Goal: Task Accomplishment & Management: Use online tool/utility

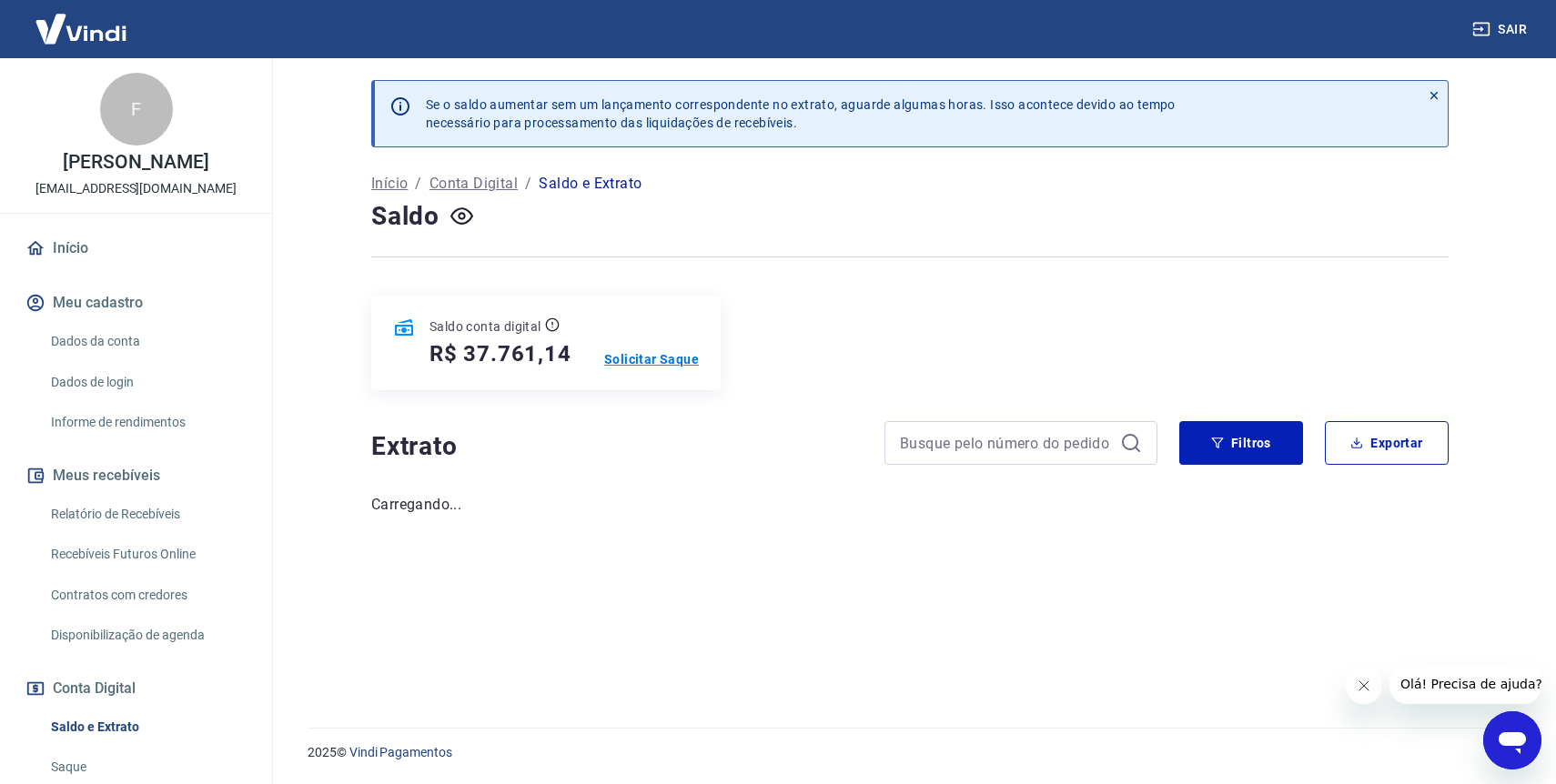
click at [653, 359] on p "Solicitar Saque" at bounding box center [651, 359] width 95 height 18
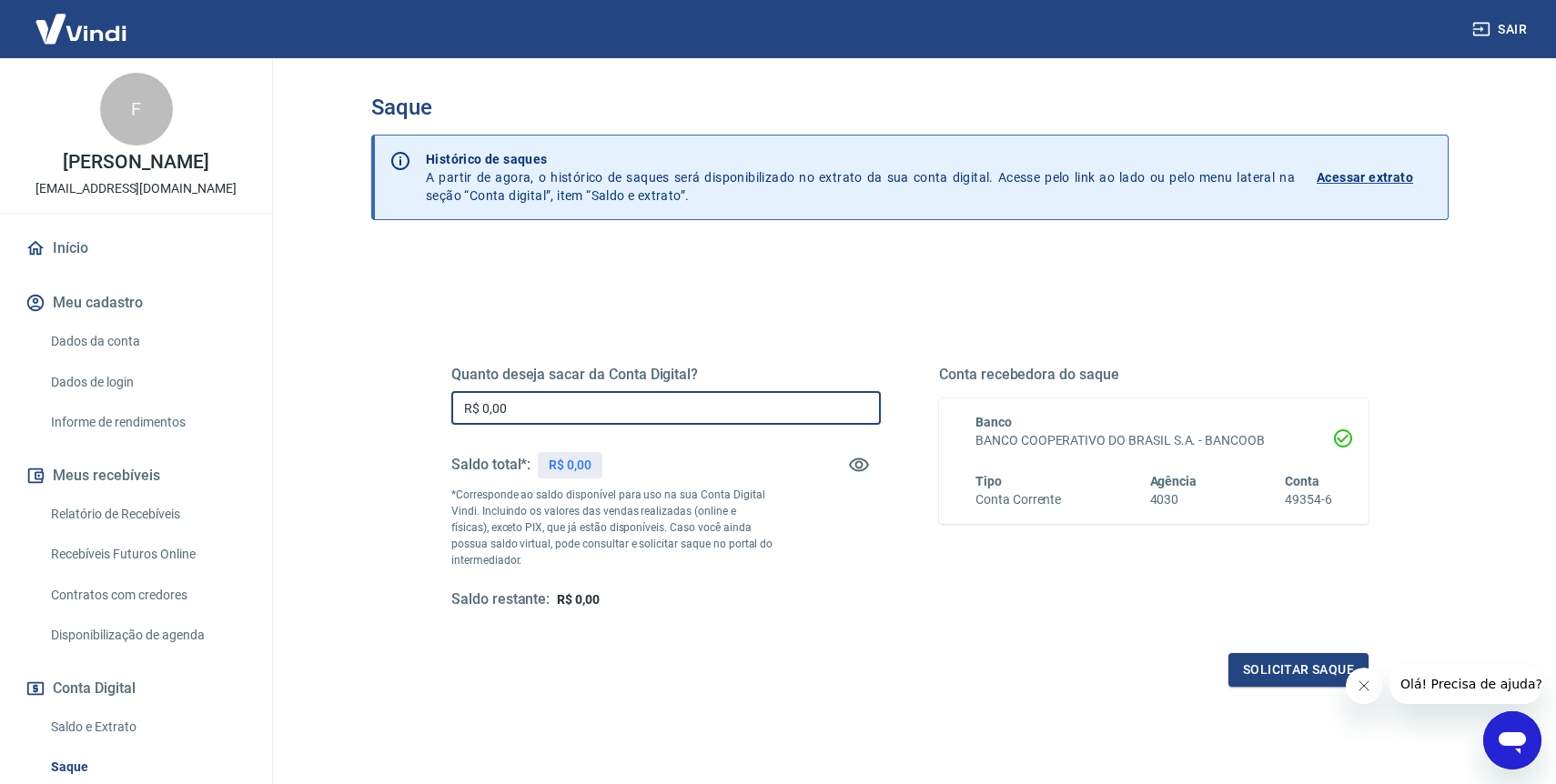
click at [599, 412] on input "R$ 0,00" at bounding box center [665, 408] width 429 height 34
type input "R$ 30.000,00"
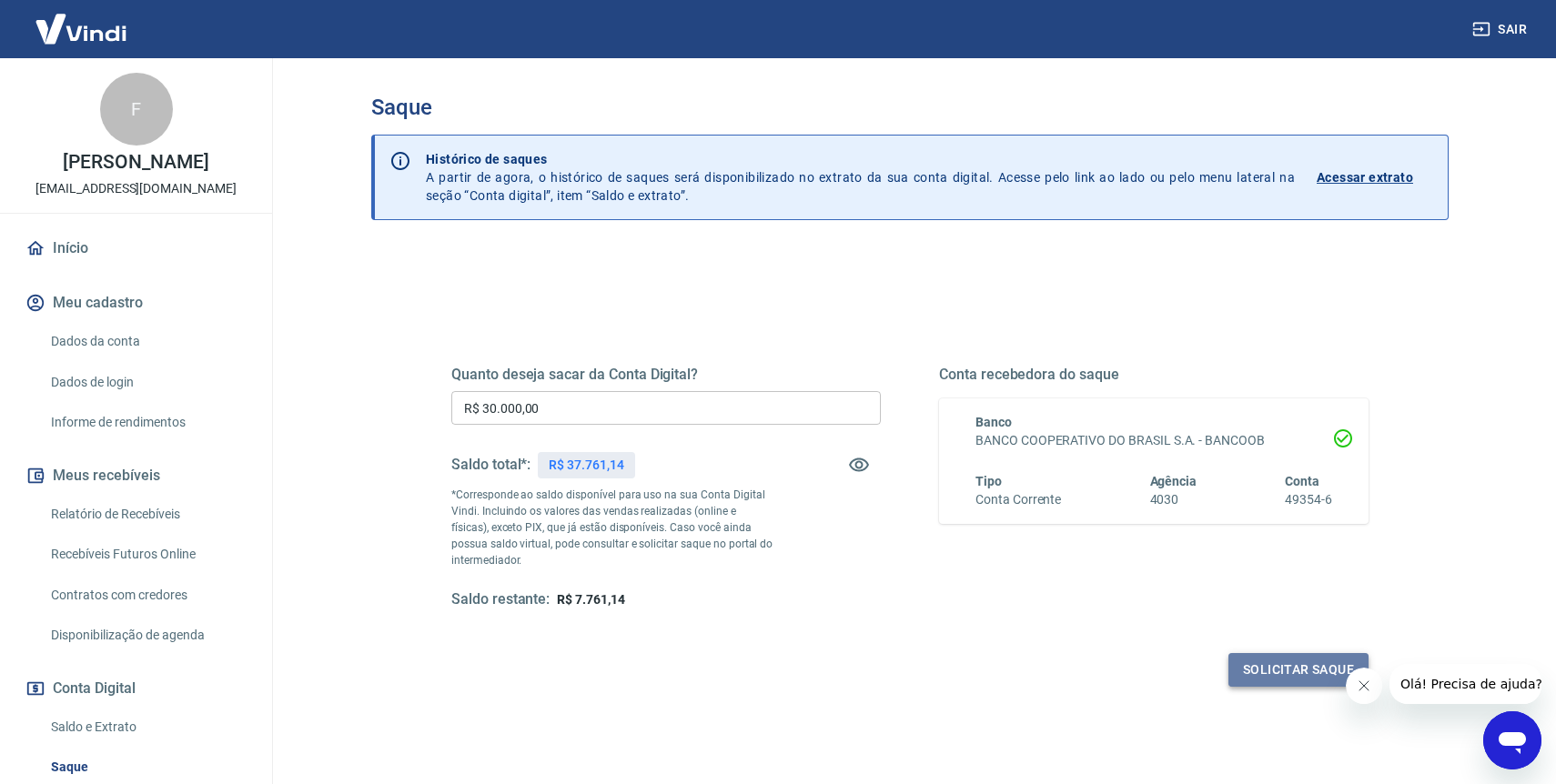
click at [1257, 683] on button "Solicitar saque" at bounding box center [1298, 669] width 140 height 34
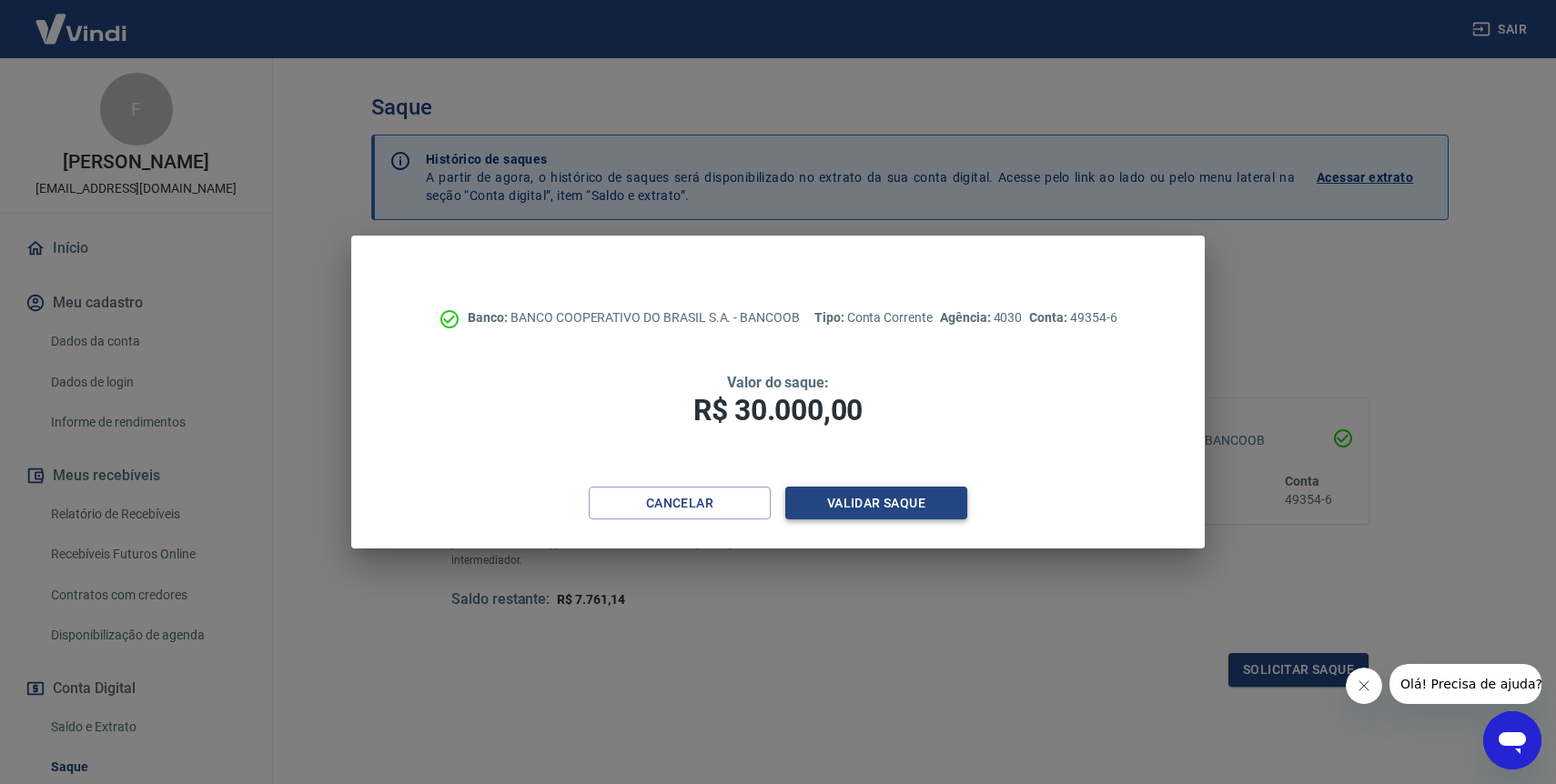
click at [874, 510] on button "Validar saque" at bounding box center [876, 503] width 182 height 34
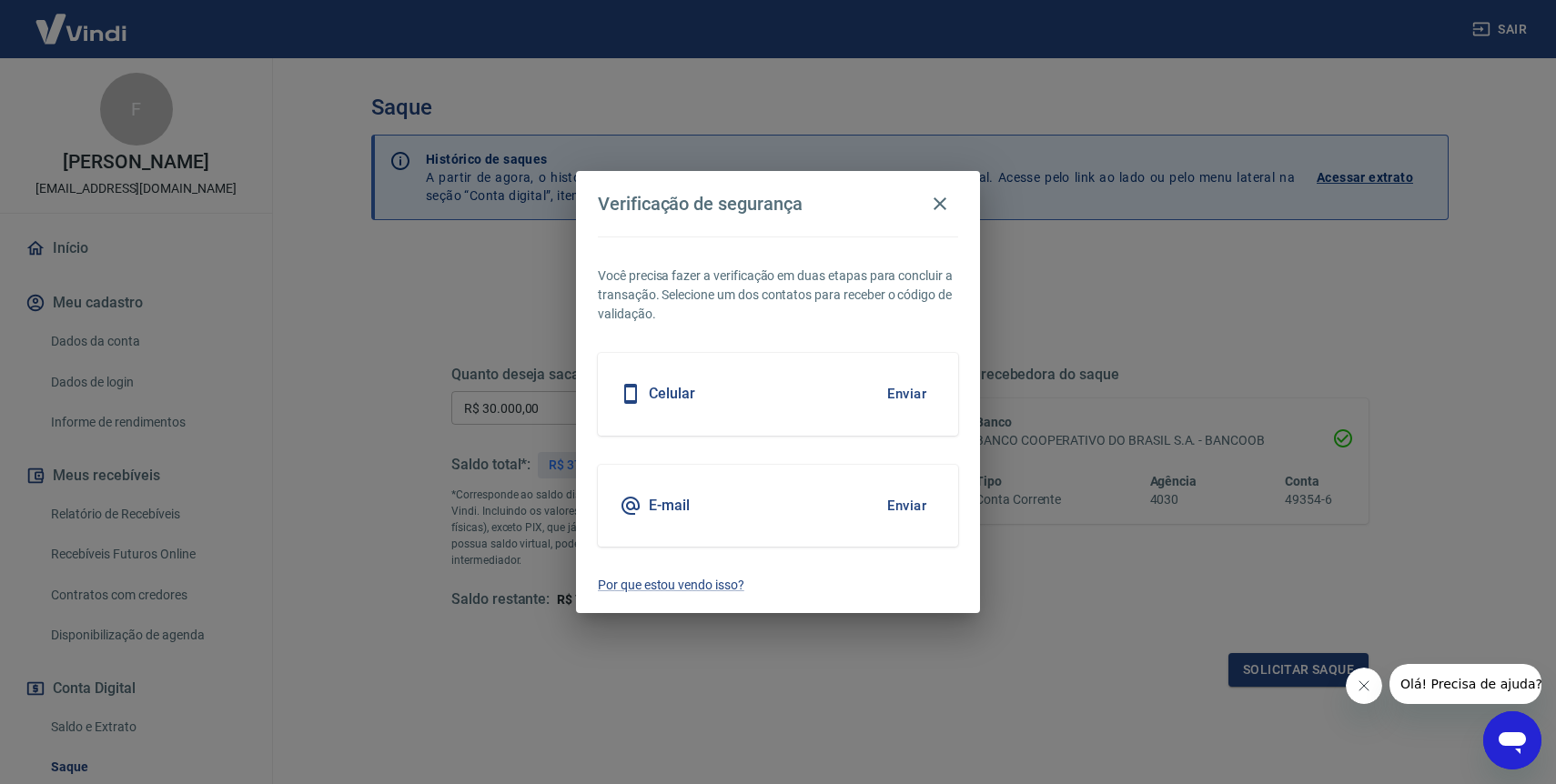
click at [917, 510] on button "Enviar" at bounding box center [907, 505] width 59 height 38
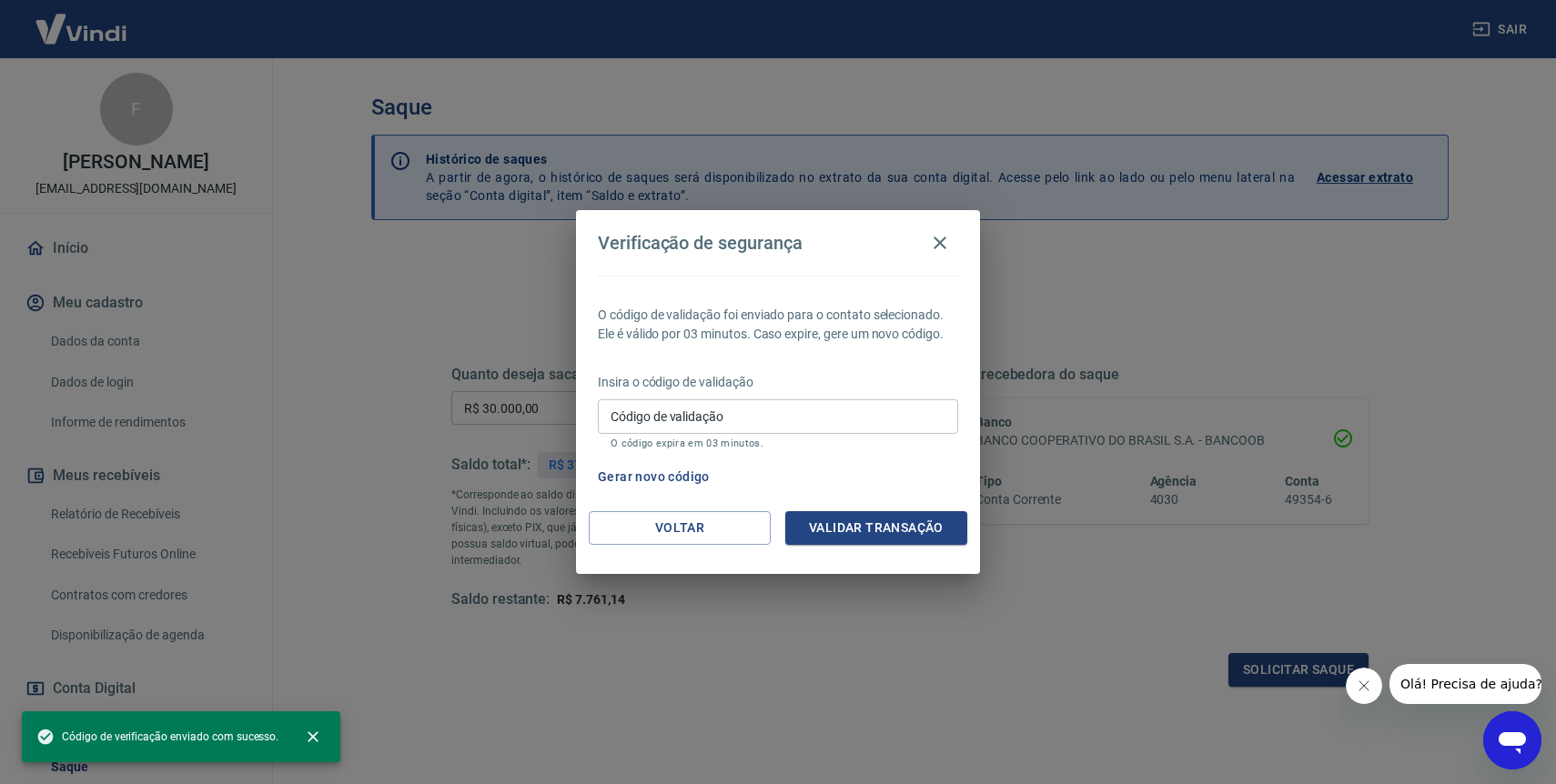
click at [782, 411] on input "Código de validação" at bounding box center [778, 415] width 360 height 34
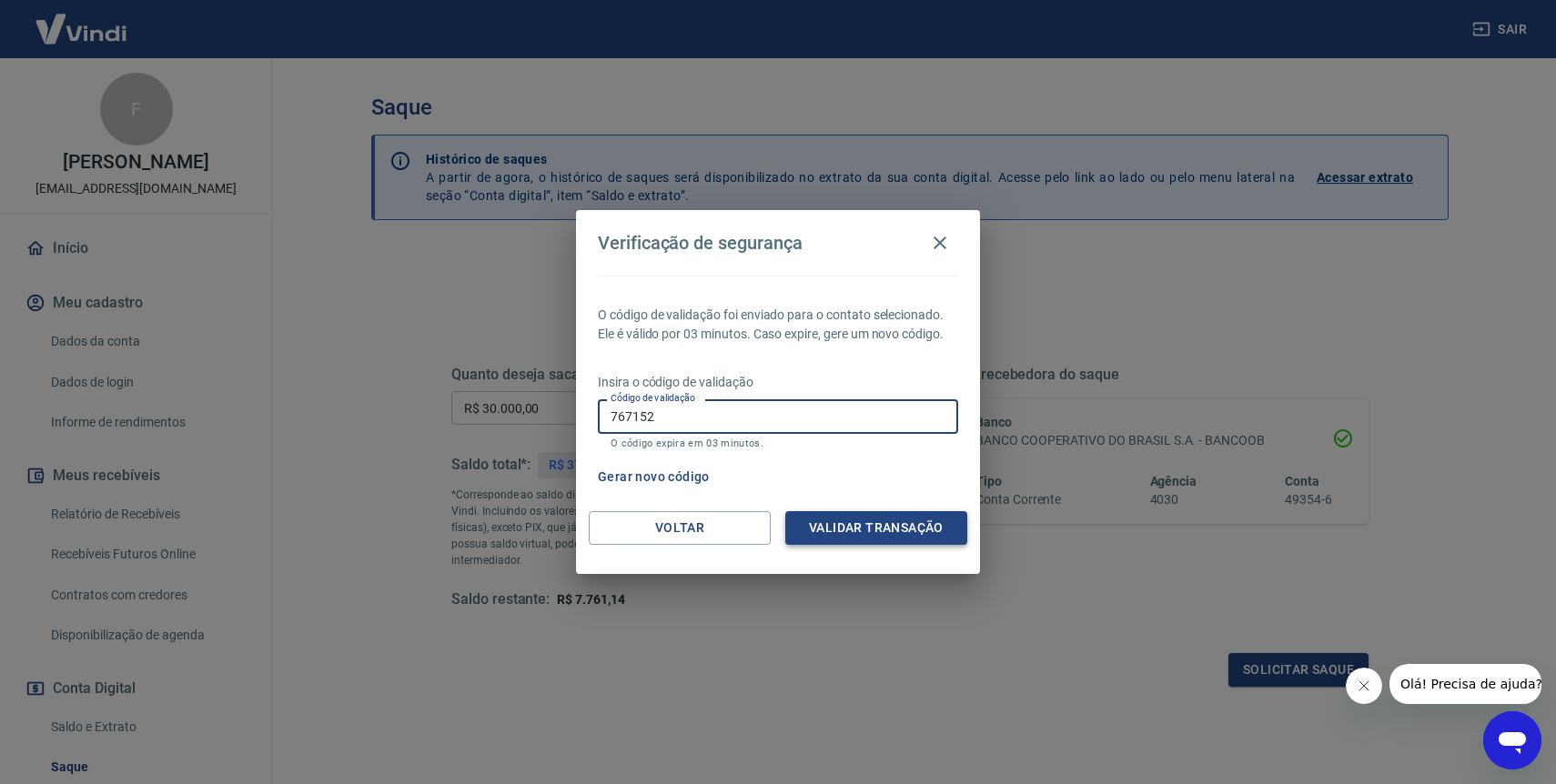
type input "767152"
click at [915, 518] on button "Validar transação" at bounding box center [876, 527] width 182 height 34
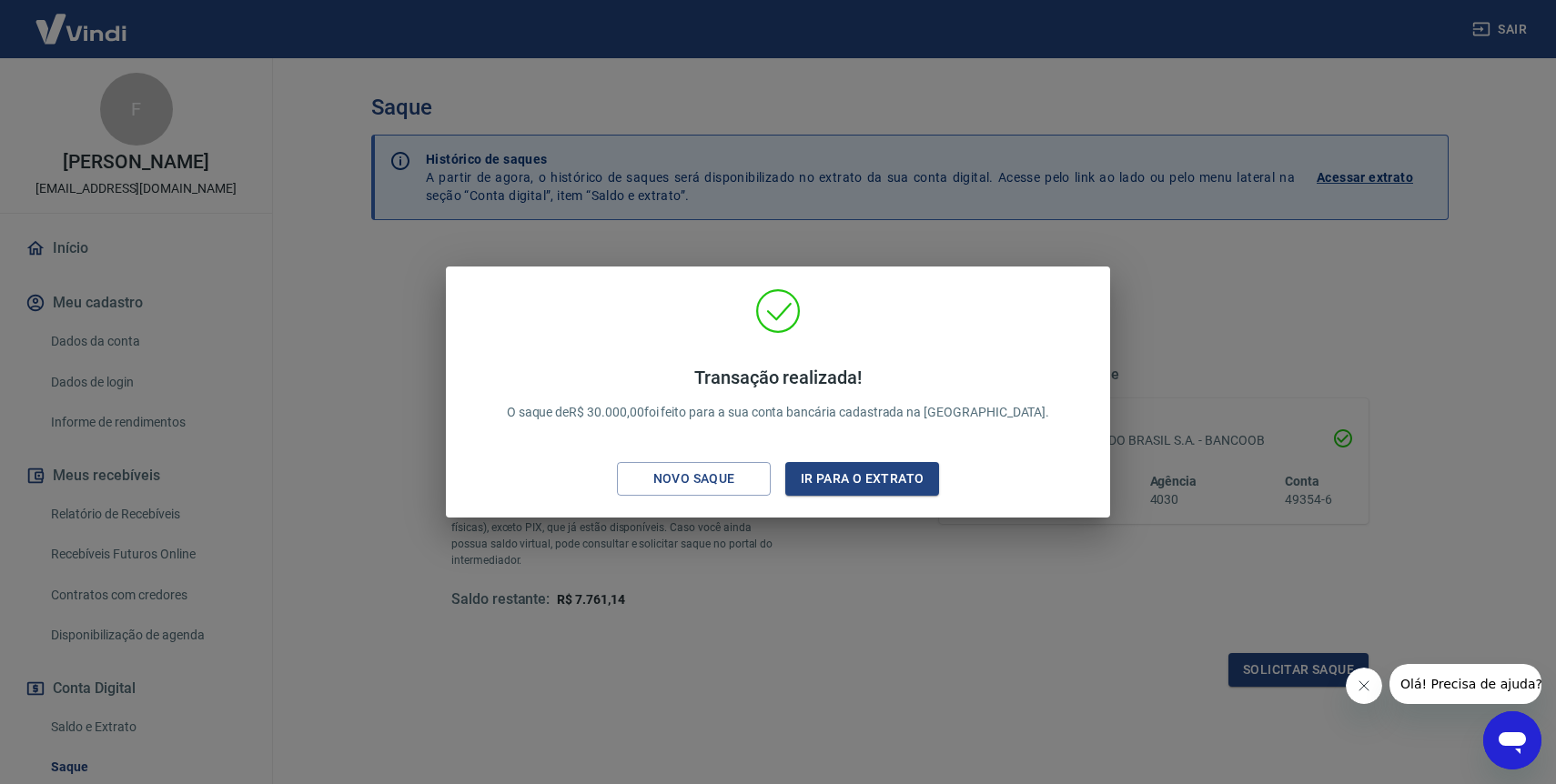
click at [1176, 290] on div "Transação realizada! O saque de R$ 30.000,00 foi feito para a sua conta bancári…" at bounding box center [778, 392] width 1556 height 784
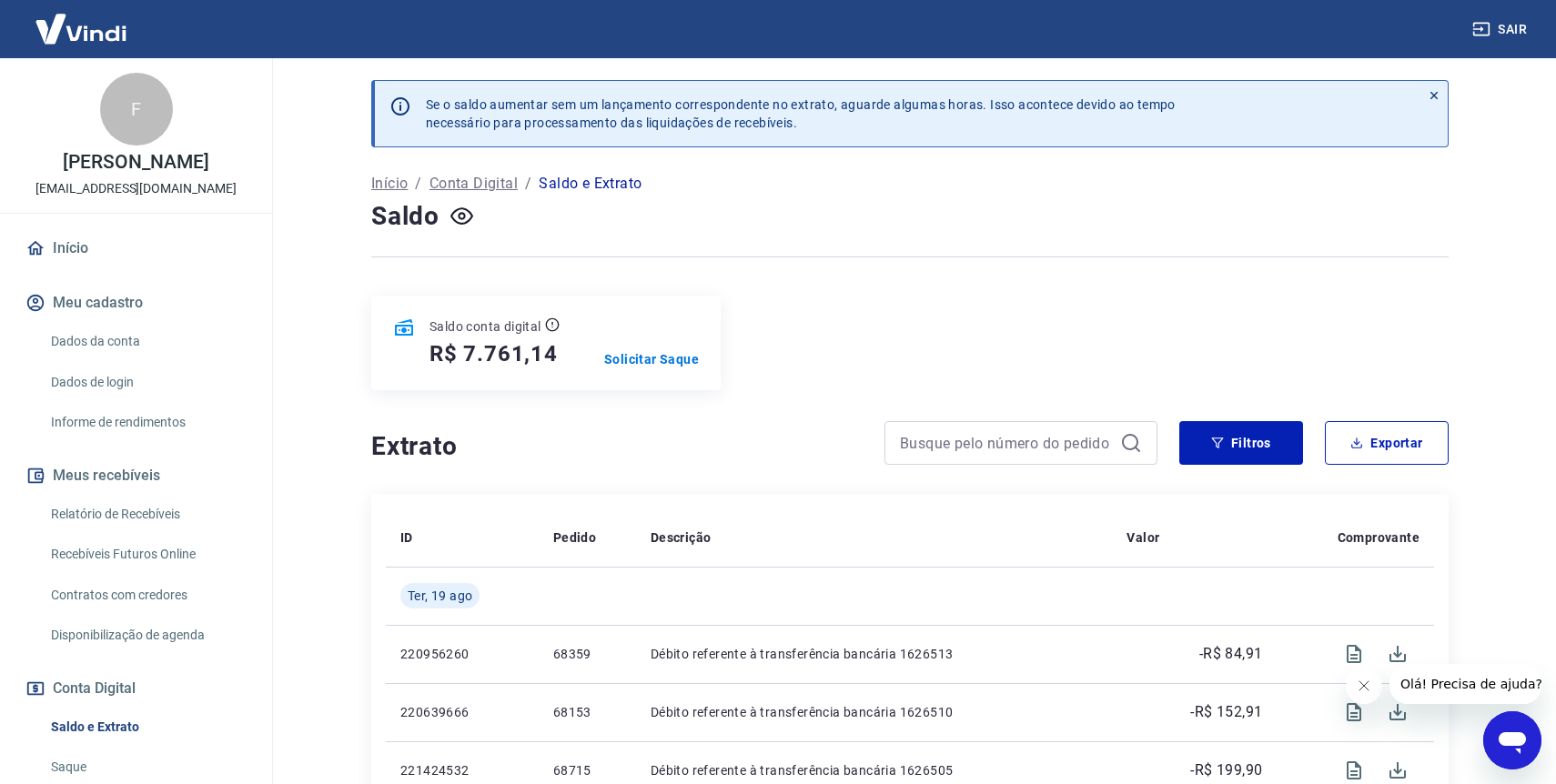
click at [1359, 683] on icon "Fechar mensagem da empresa" at bounding box center [1364, 685] width 14 height 14
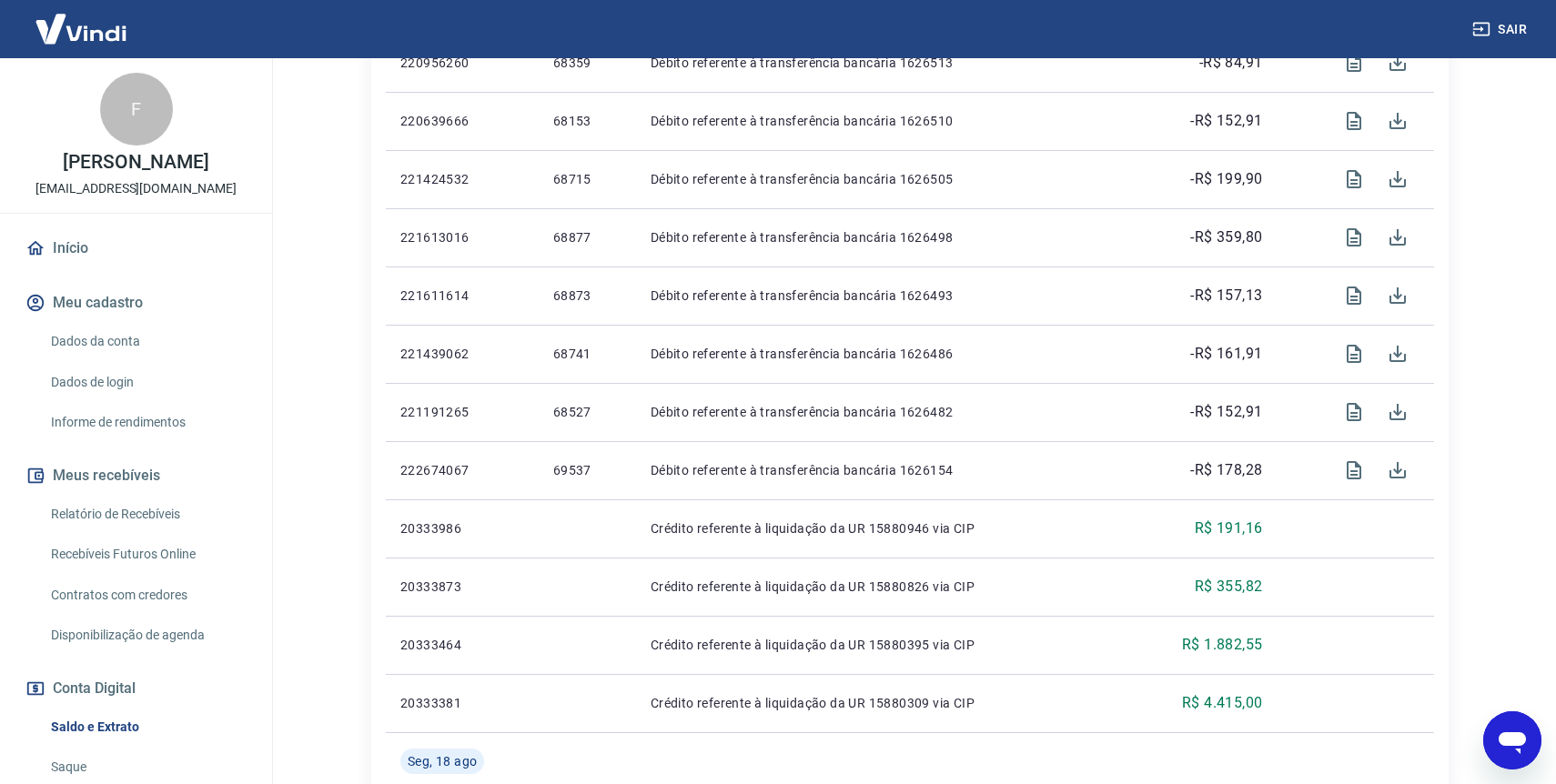
scroll to position [603, 0]
